Goal: Check status

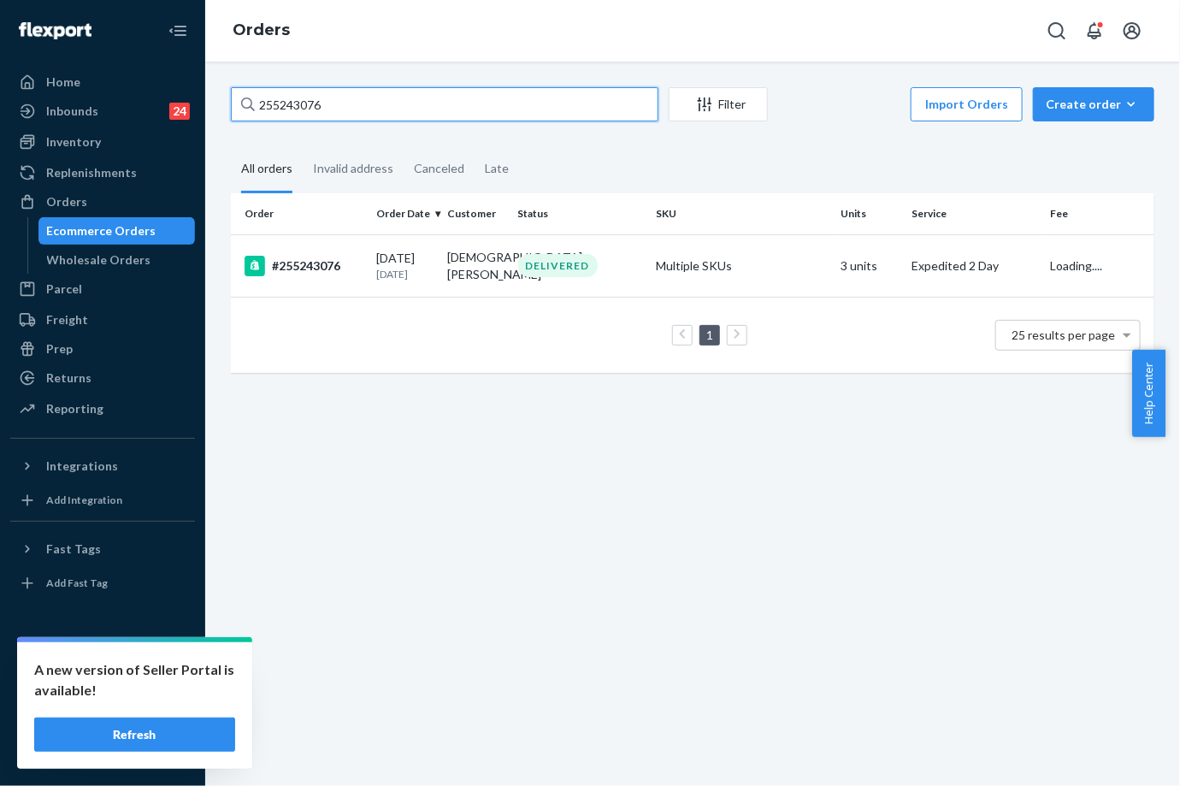
click at [302, 109] on input "255243076" at bounding box center [445, 104] width 428 height 34
type input "255234859"
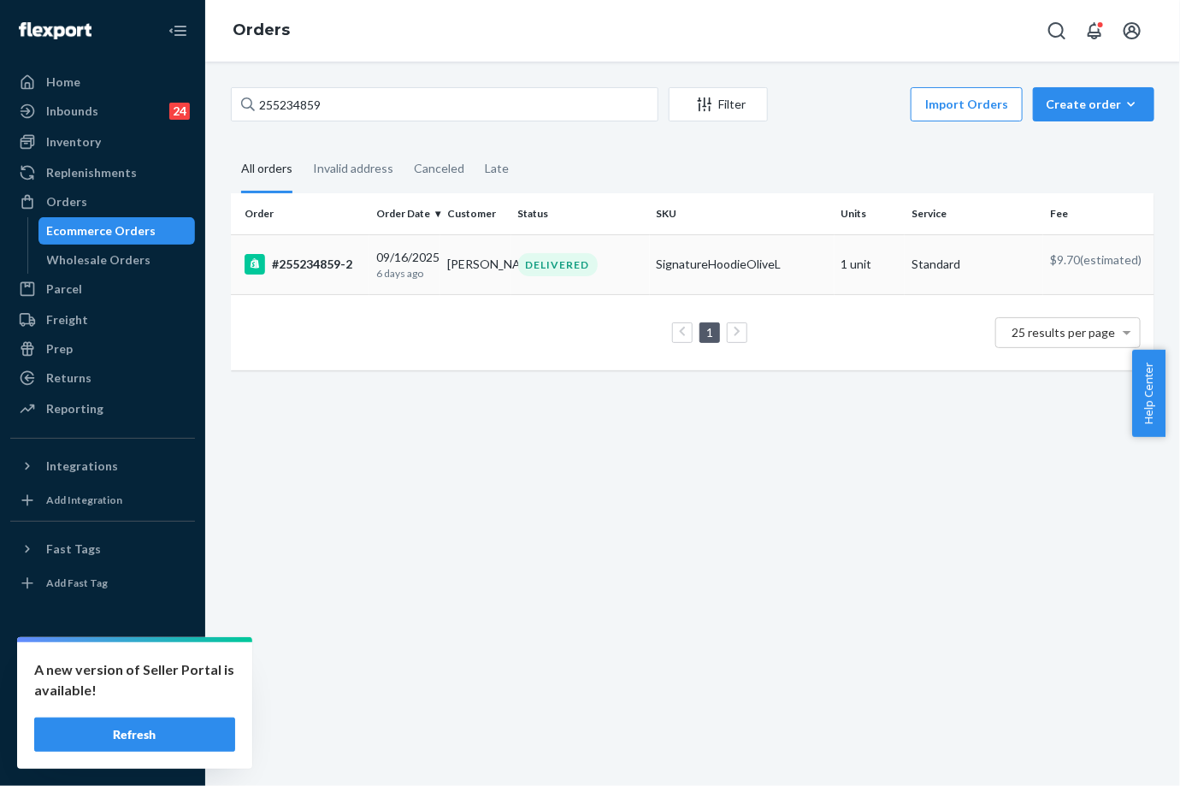
click at [457, 291] on td "[PERSON_NAME]" at bounding box center [475, 264] width 71 height 60
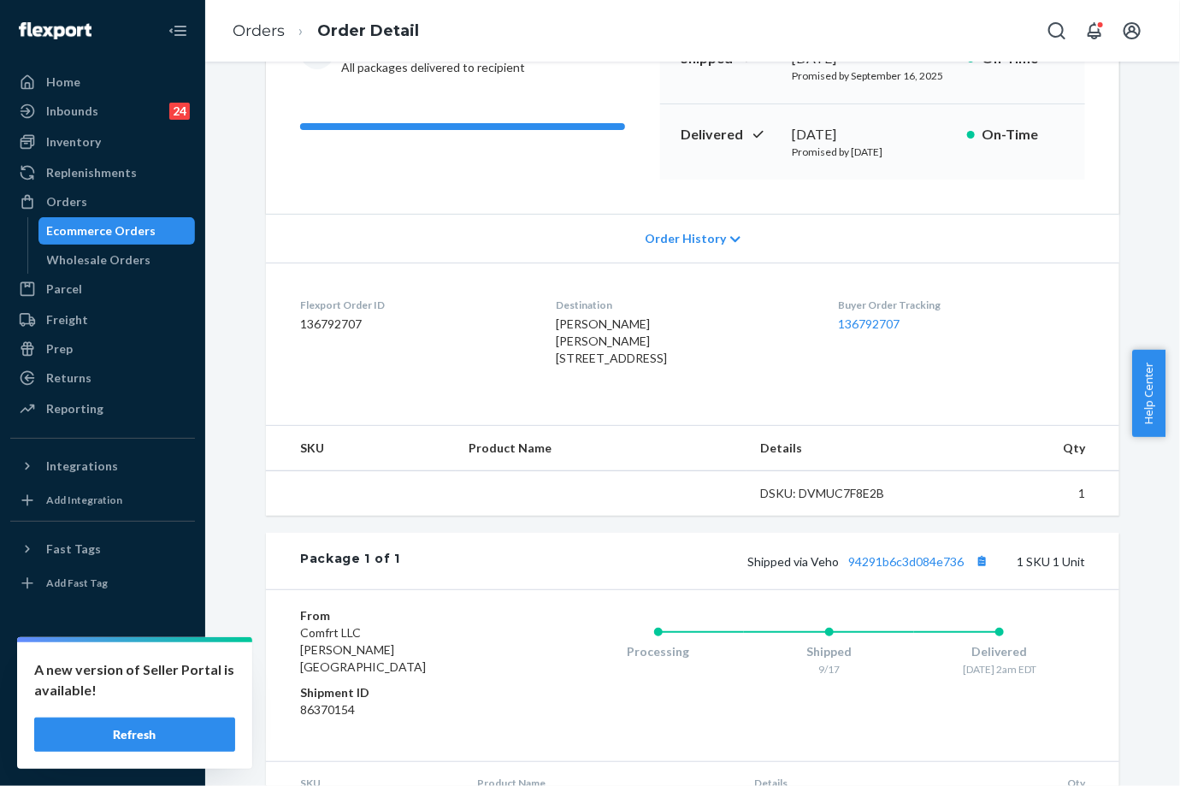
scroll to position [333, 0]
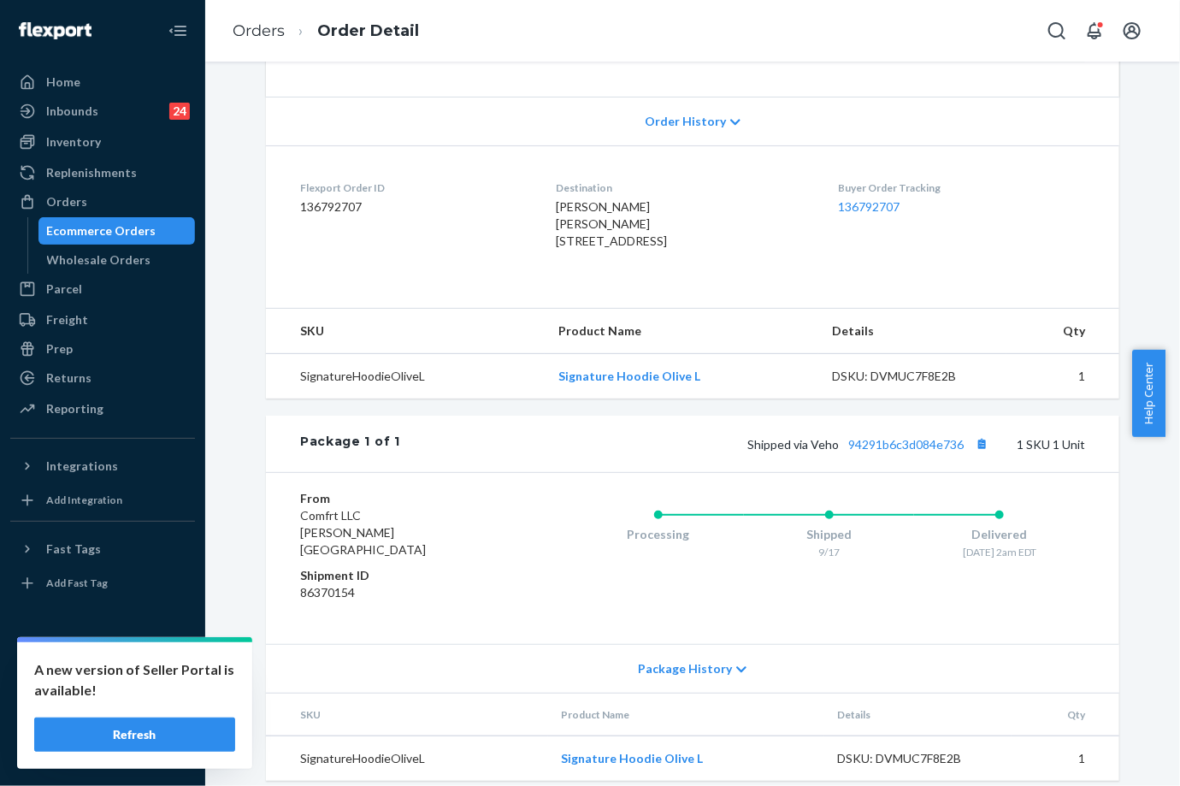
click at [912, 472] on div "Package 1 of 1 Shipped via Veho 94291b6c3d084e736 1 SKU 1 Unit" at bounding box center [692, 444] width 853 height 56
click at [912, 451] on link "94291b6c3d084e736" at bounding box center [905, 444] width 115 height 15
click at [935, 451] on link "94291b6c3d084e736" at bounding box center [905, 444] width 115 height 15
